Goal: Task Accomplishment & Management: Manage account settings

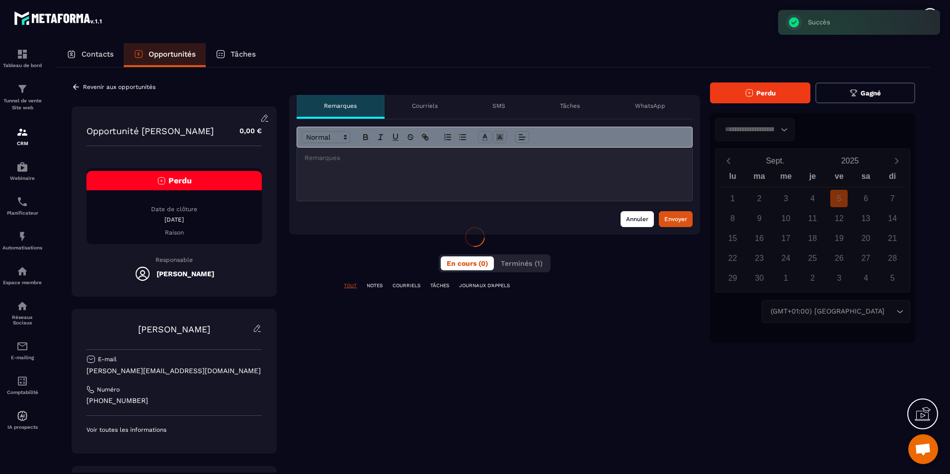
scroll to position [329, 0]
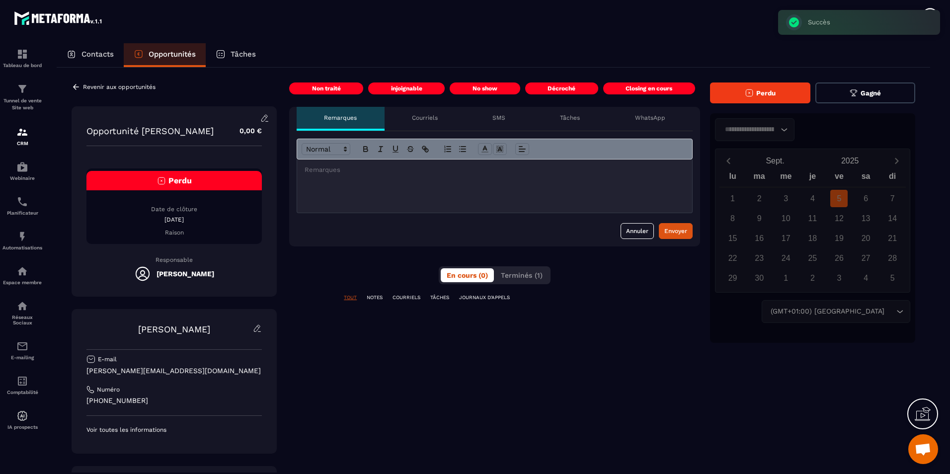
click at [788, 100] on button "Perdu" at bounding box center [760, 92] width 100 height 21
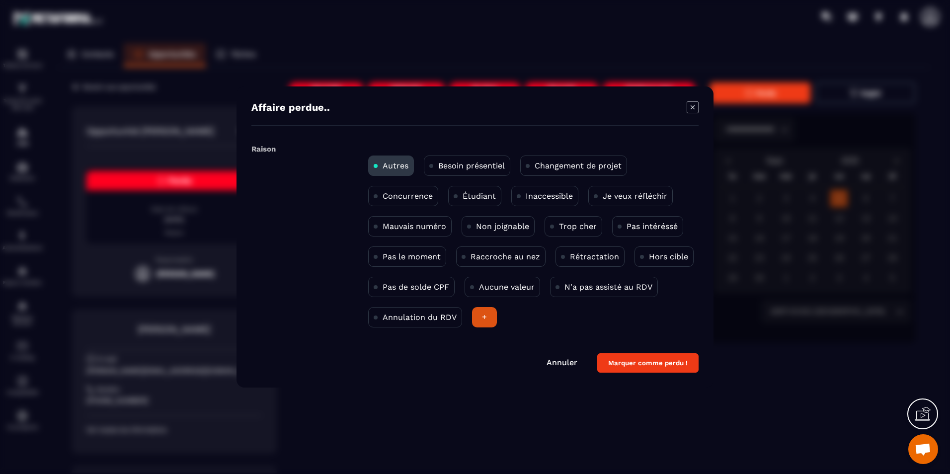
click at [420, 201] on div "Concurrence" at bounding box center [403, 196] width 70 height 20
click at [643, 361] on button "Marquer comme perdu !" at bounding box center [647, 362] width 101 height 19
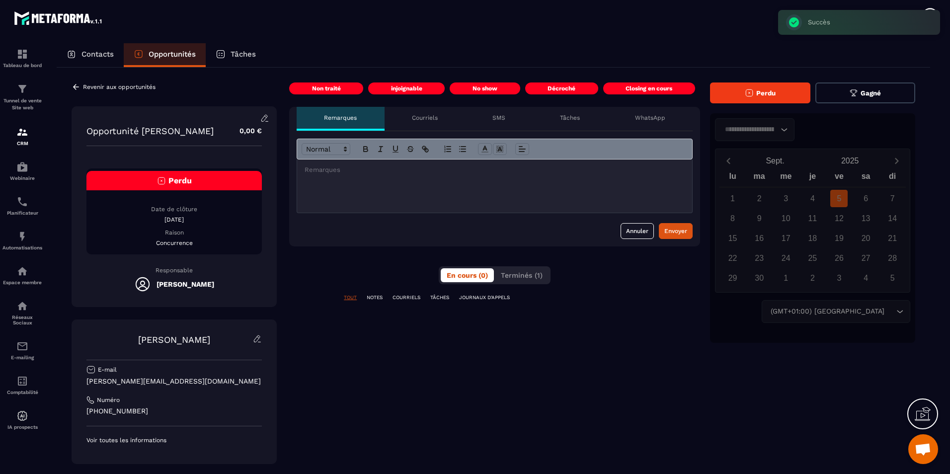
click at [132, 87] on p "Revenir aux opportunités" at bounding box center [119, 86] width 73 height 7
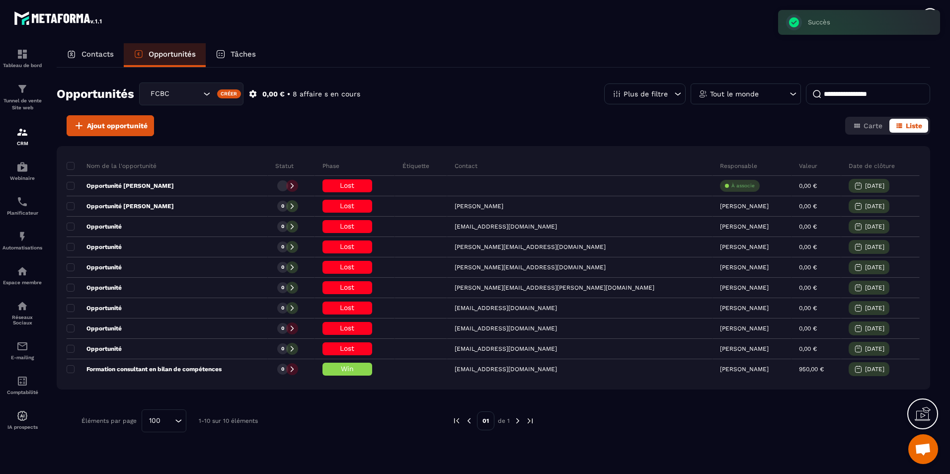
click at [98, 58] on p "Contacts" at bounding box center [97, 54] width 32 height 9
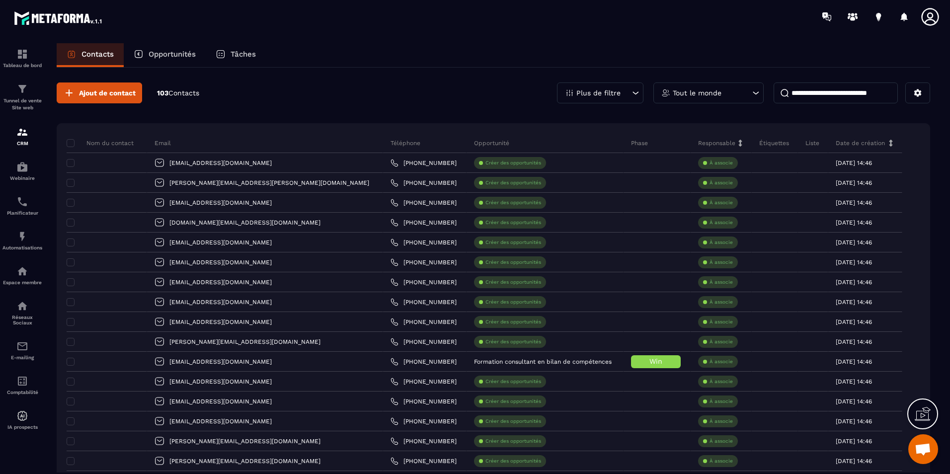
drag, startPoint x: 825, startPoint y: 86, endPoint x: 823, endPoint y: 94, distance: 7.9
click at [826, 86] on input at bounding box center [835, 92] width 124 height 21
paste input "**********"
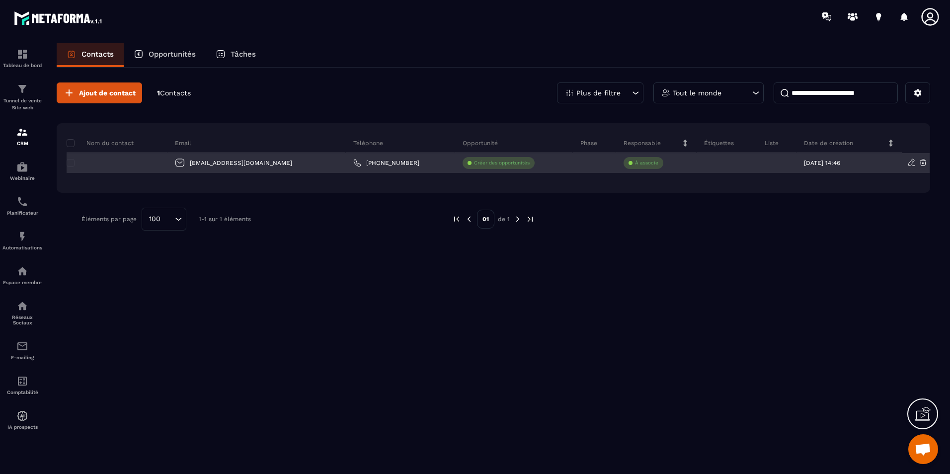
type input "**********"
click at [138, 162] on div at bounding box center [117, 163] width 101 height 20
